Goal: Find specific page/section: Find specific page/section

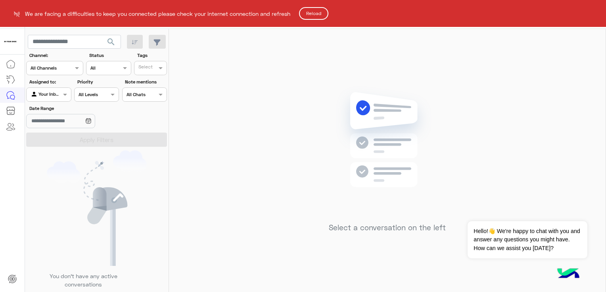
click at [323, 13] on button "Reload" at bounding box center [313, 13] width 29 height 13
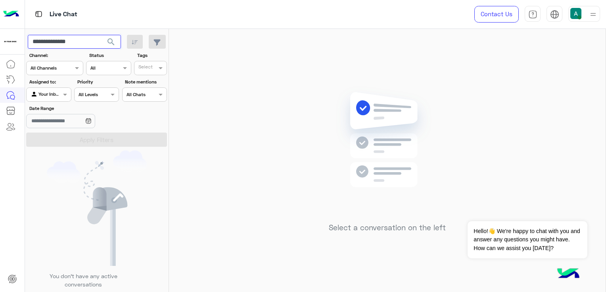
click at [92, 44] on input "**********" at bounding box center [74, 42] width 93 height 14
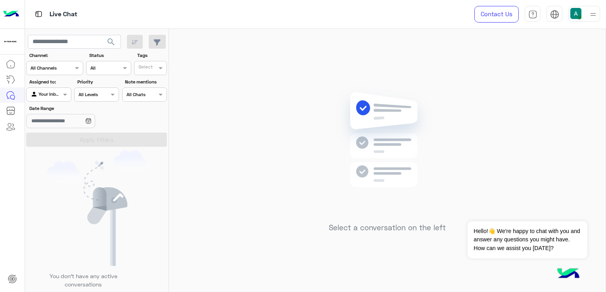
click at [58, 91] on div at bounding box center [49, 94] width 44 height 8
click at [61, 124] on b "Unassigned" at bounding box center [53, 125] width 30 height 7
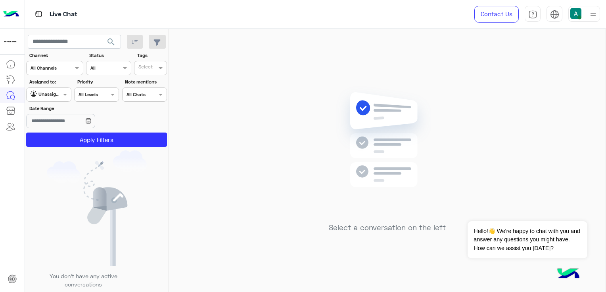
click at [92, 147] on app-inbox-users-filters "search Channel: Channel All Channels Status Channel All Tags Select Assigned to…" at bounding box center [97, 89] width 144 height 121
click at [94, 138] on button "Apply Filters" at bounding box center [96, 140] width 141 height 14
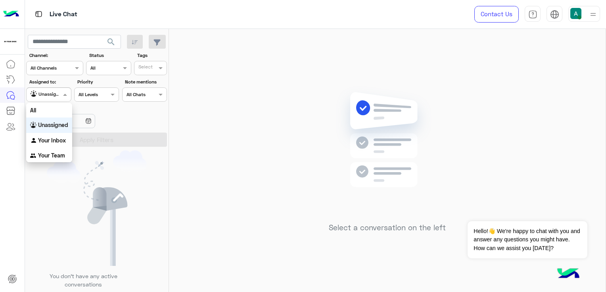
click at [61, 93] on span at bounding box center [66, 94] width 10 height 8
click at [57, 137] on b "Your Inbox" at bounding box center [52, 140] width 28 height 7
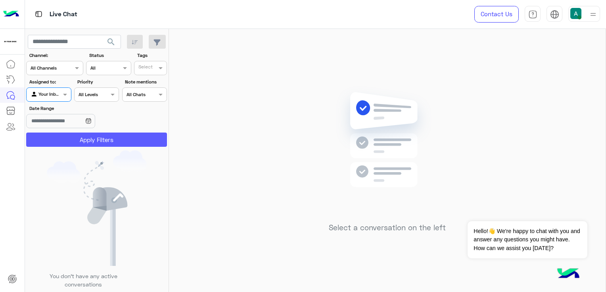
click at [133, 143] on button "Apply Filters" at bounding box center [96, 140] width 141 height 14
